Goal: Find specific page/section: Find specific page/section

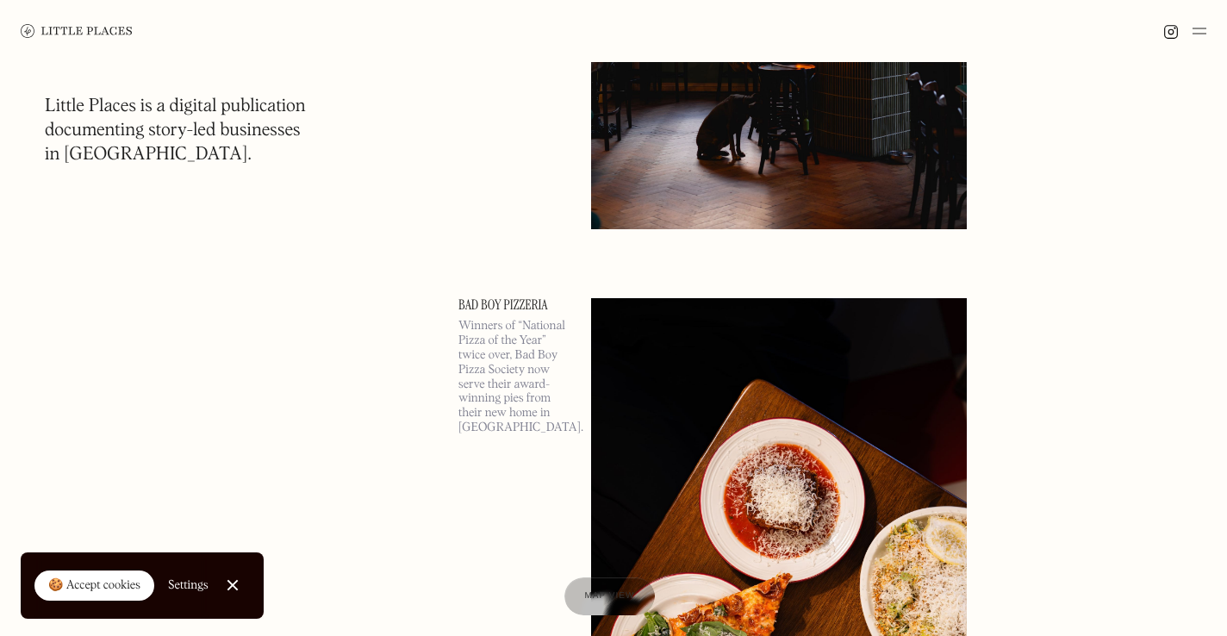
scroll to position [792, 0]
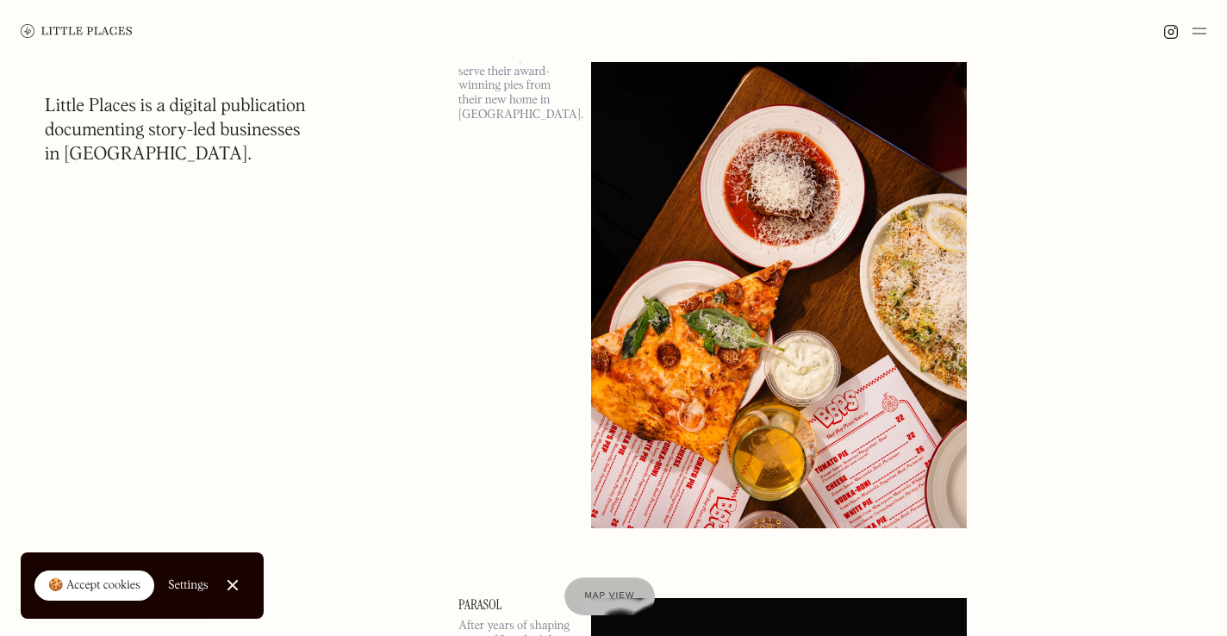
click at [69, 583] on div "🍪 Accept cookies" at bounding box center [94, 585] width 92 height 17
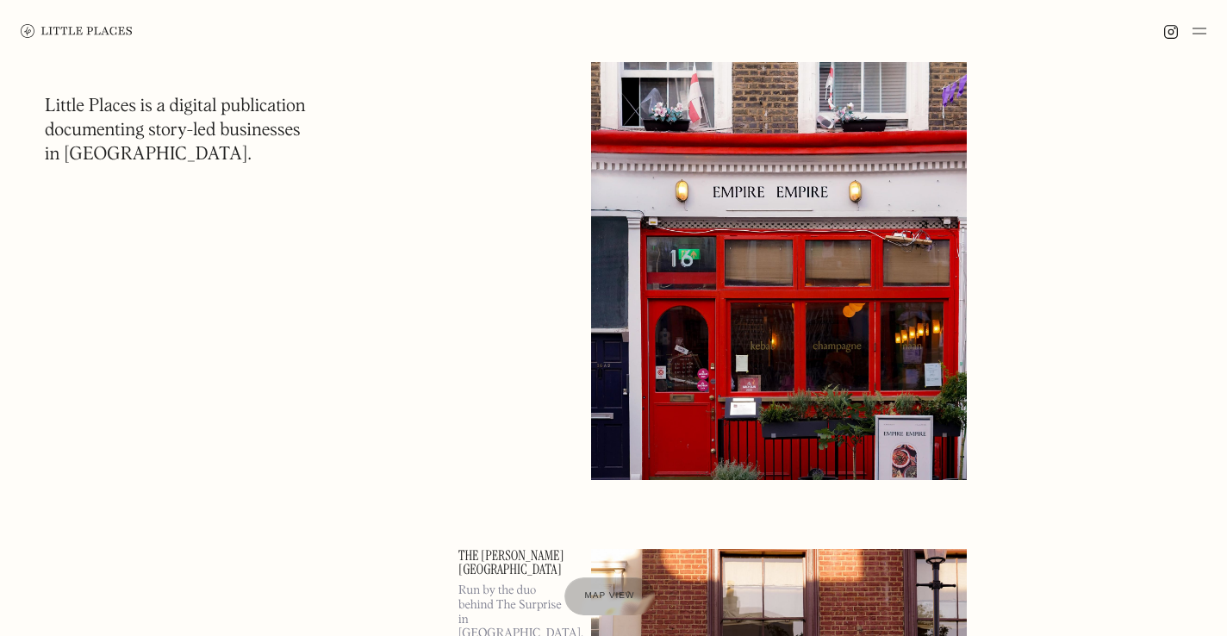
scroll to position [2677, 0]
click at [1194, 26] on img at bounding box center [1200, 31] width 14 height 21
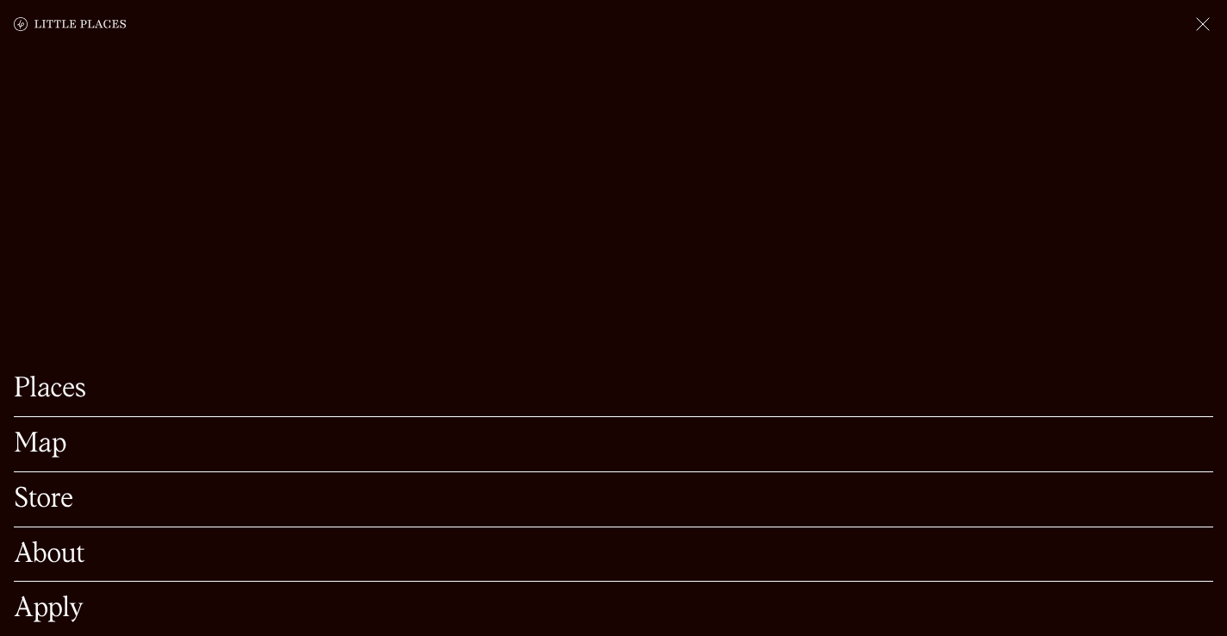
click at [54, 392] on link "Places" at bounding box center [614, 389] width 1200 height 27
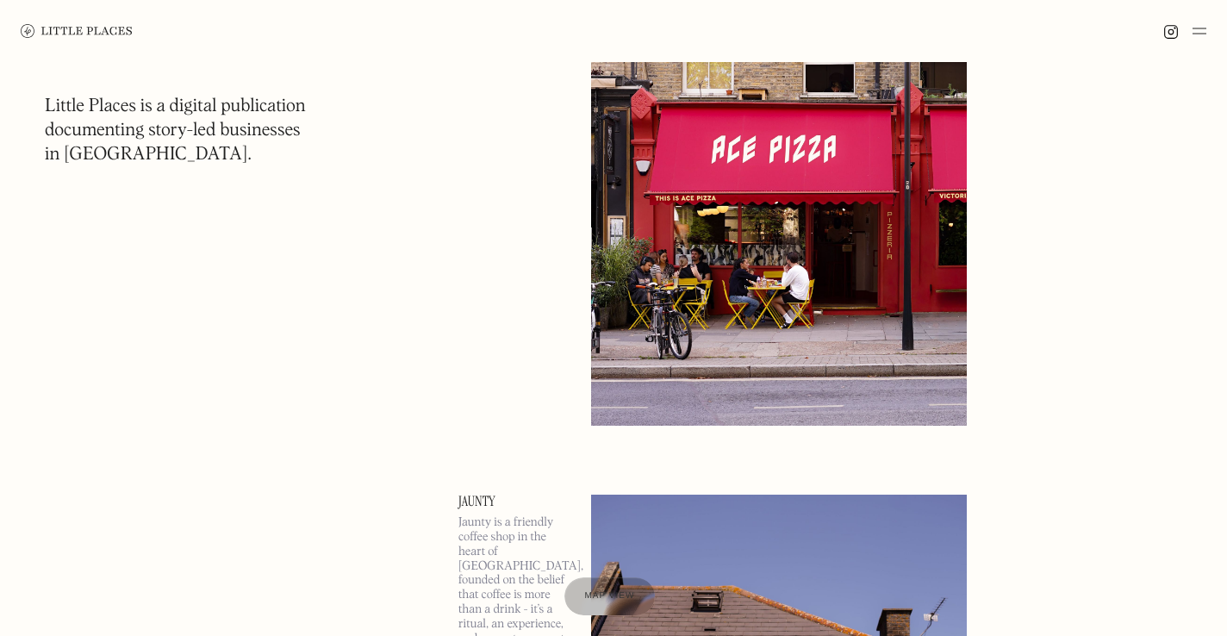
scroll to position [6421, 0]
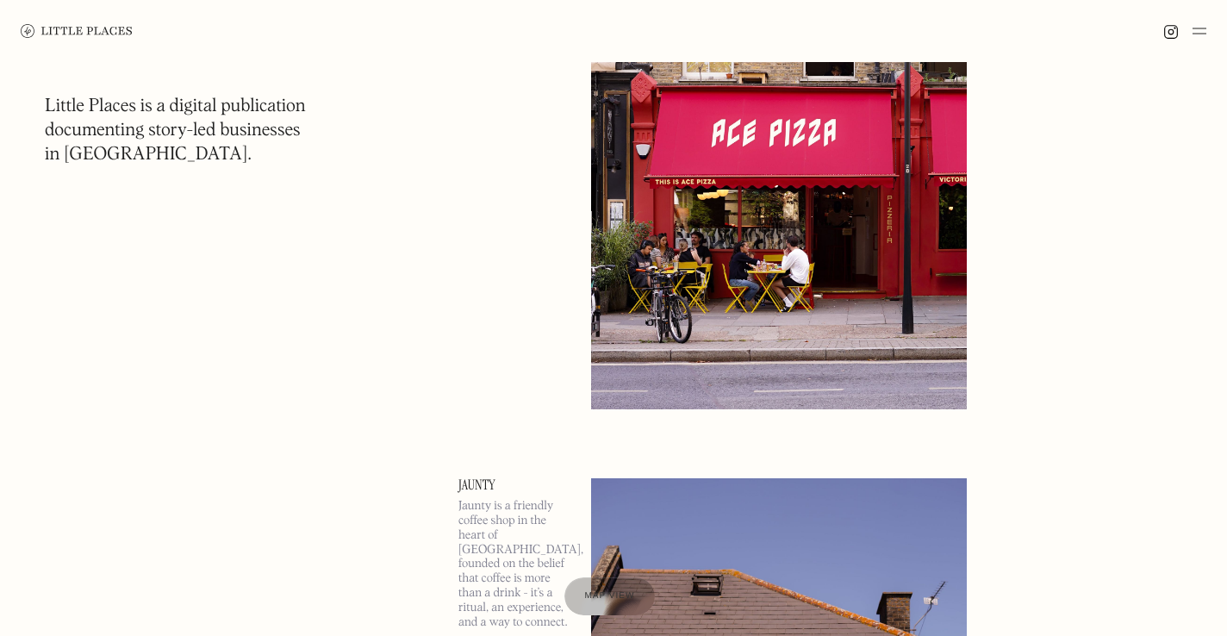
click at [695, 324] on img at bounding box center [779, 137] width 376 height 543
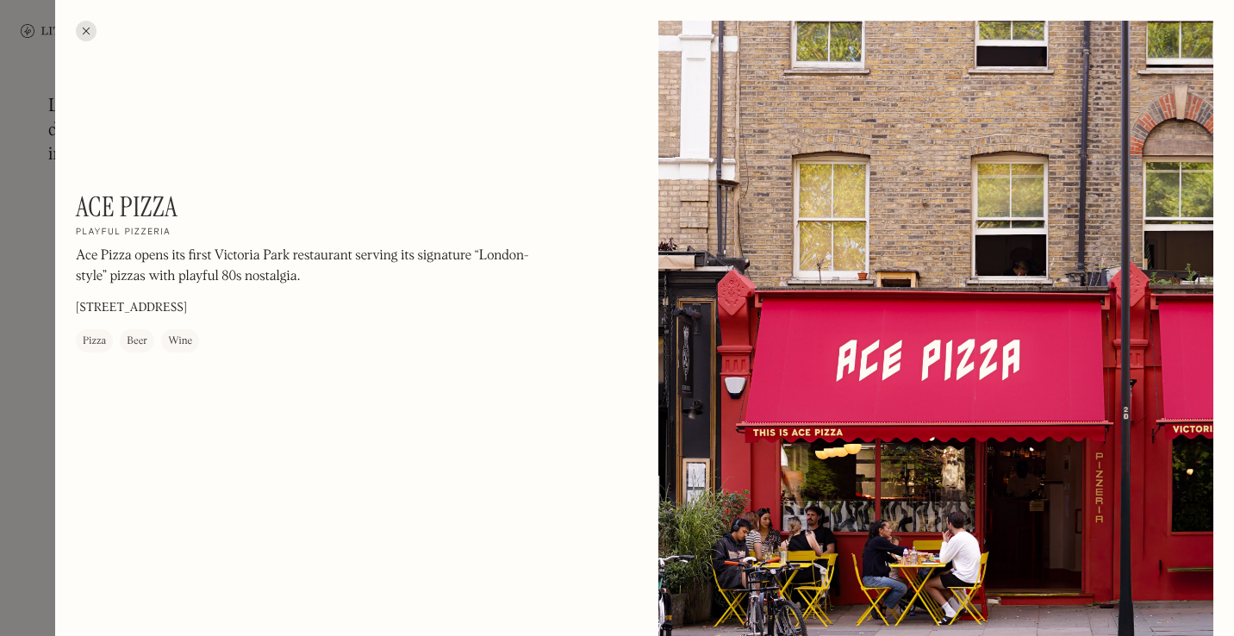
click at [89, 28] on div at bounding box center [86, 31] width 21 height 21
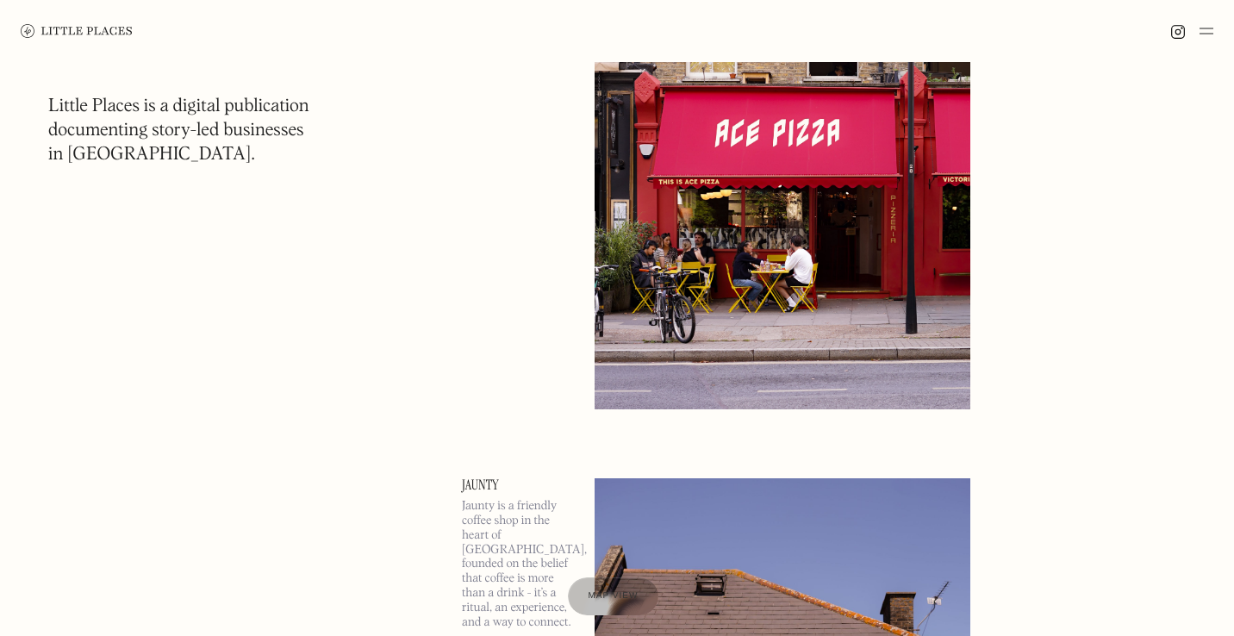
click at [1208, 26] on img at bounding box center [1207, 31] width 14 height 21
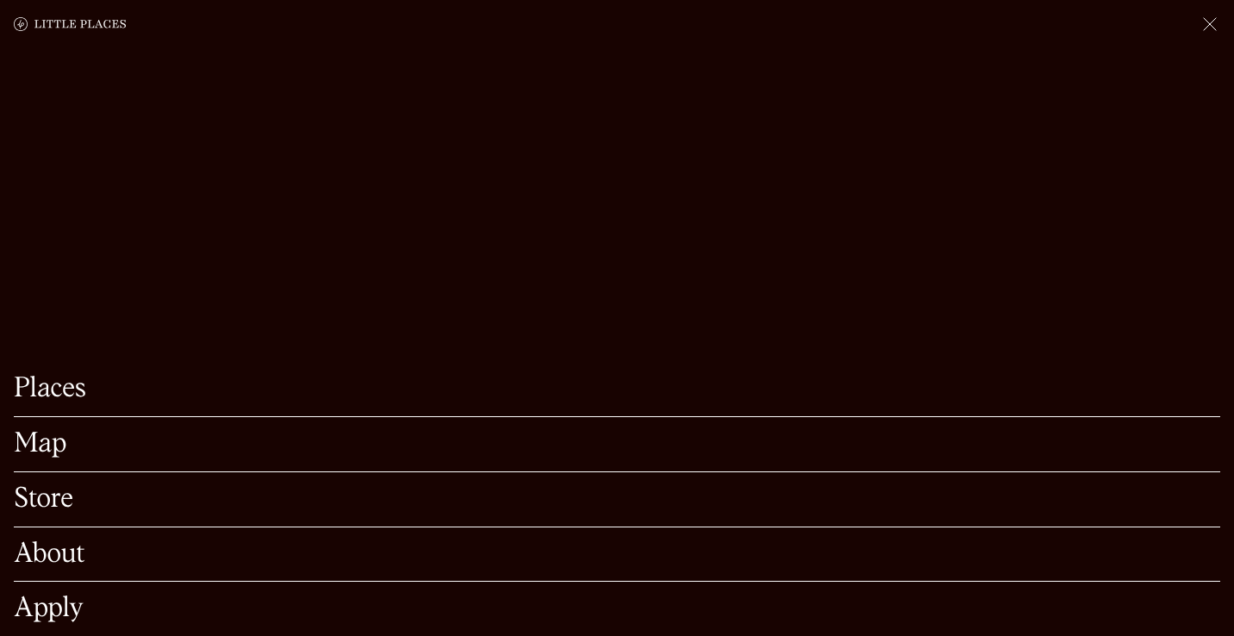
click at [46, 442] on link "Map" at bounding box center [617, 444] width 1206 height 27
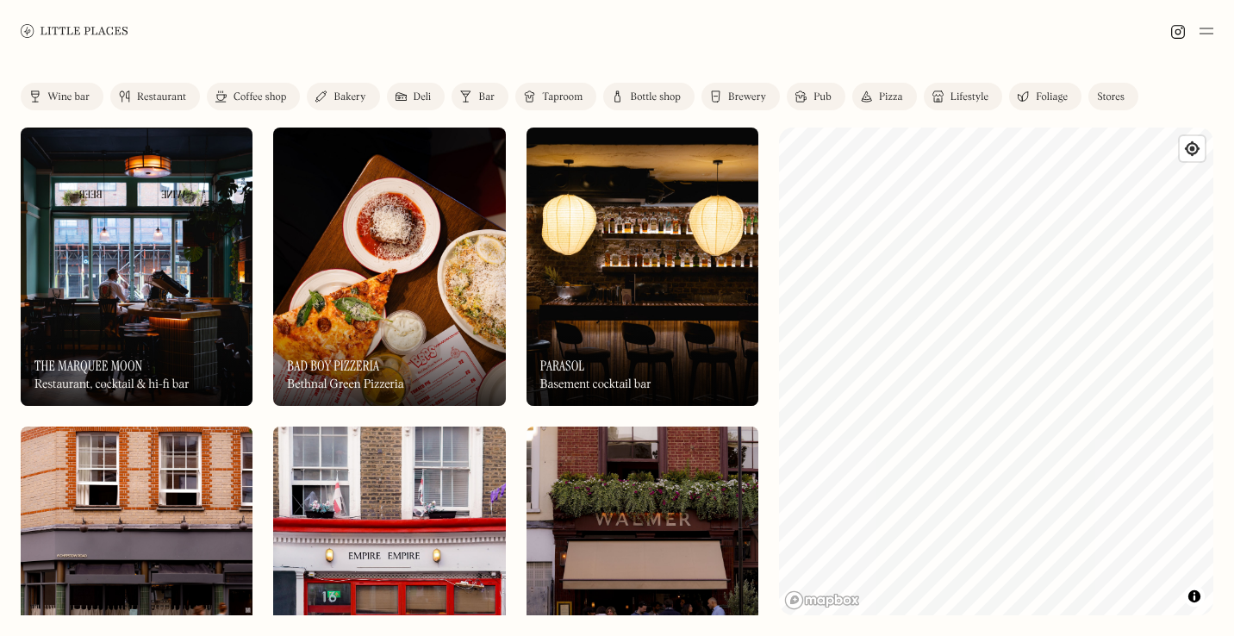
click at [804, 93] on img at bounding box center [800, 97] width 11 height 14
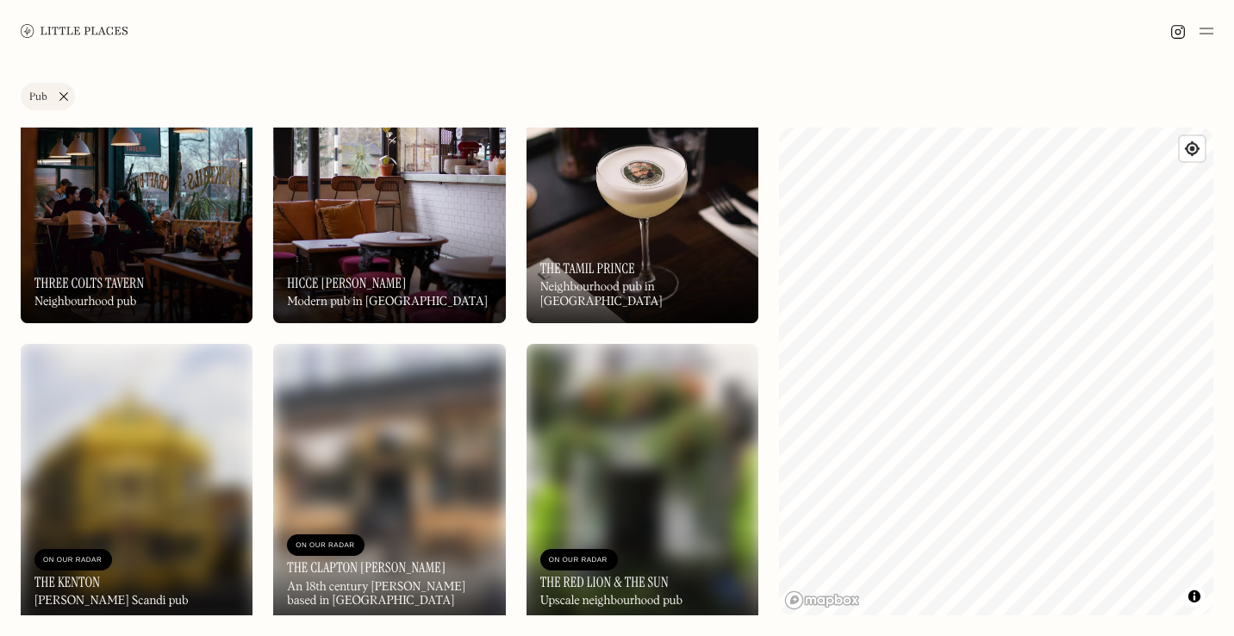
scroll to position [1273, 0]
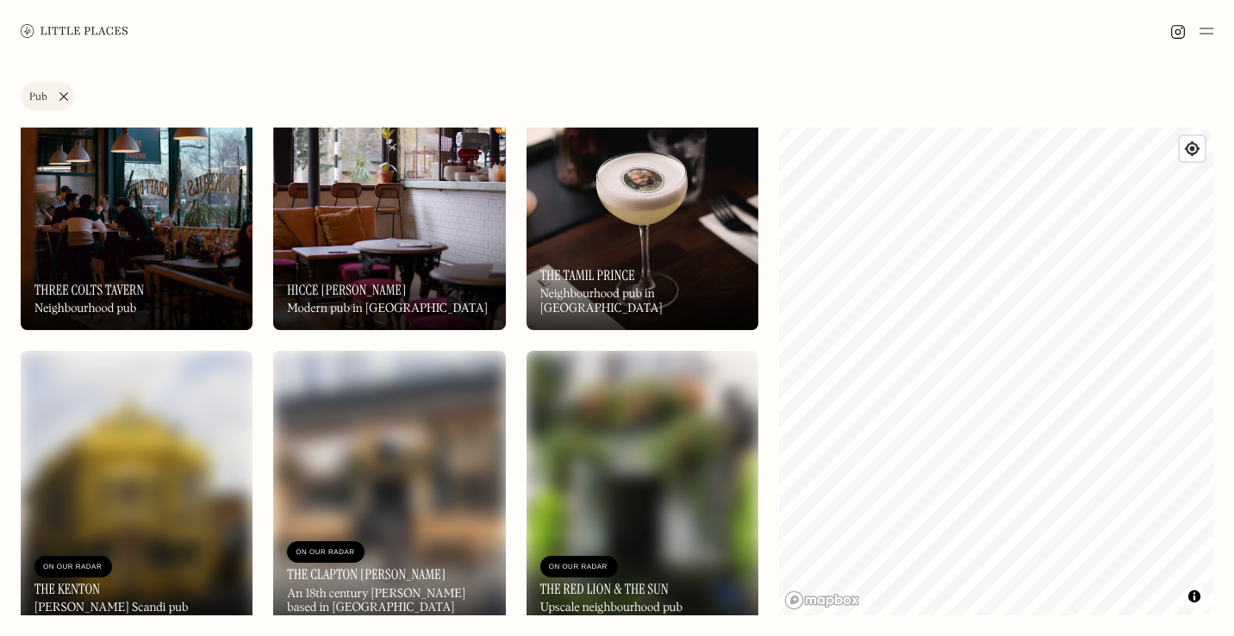
click at [662, 248] on div "On Our Radar The Tamil Prince Neighbourhood pub in [GEOGRAPHIC_DATA]" at bounding box center [643, 282] width 232 height 95
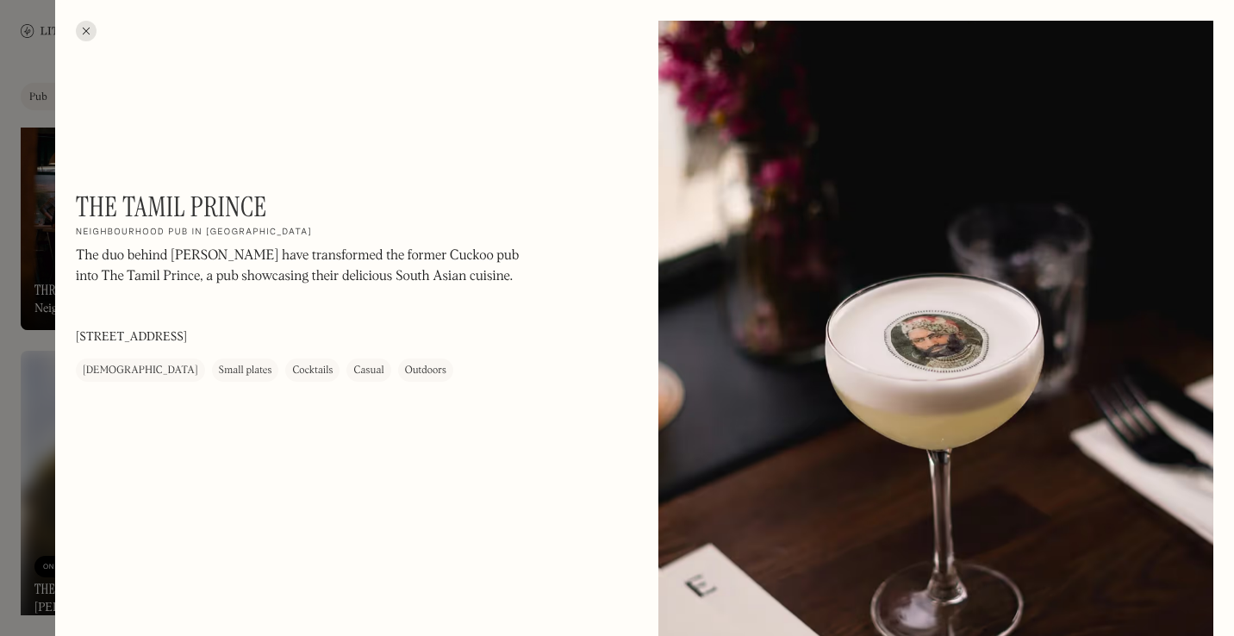
click at [82, 28] on div at bounding box center [86, 31] width 21 height 21
